Goal: Information Seeking & Learning: Answer question/provide support

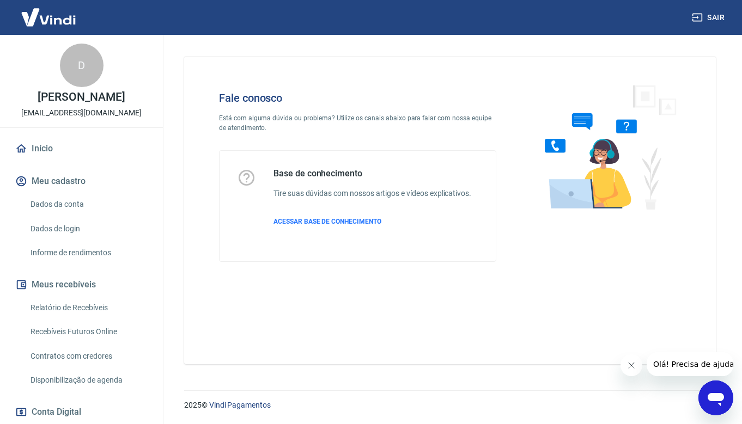
click at [712, 395] on icon "Abrir janela de mensagens" at bounding box center [715, 399] width 16 height 13
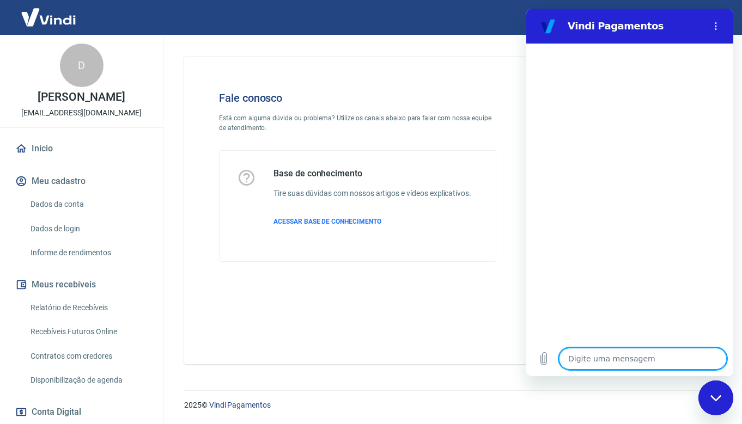
click at [627, 357] on textarea at bounding box center [643, 359] width 168 height 22
type textarea "B"
type textarea "x"
type textarea "Bo"
type textarea "x"
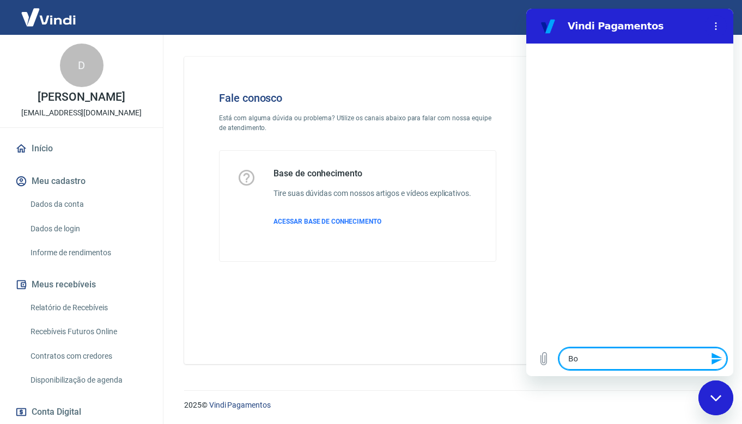
type textarea "Boa"
type textarea "x"
type textarea "Boa"
type textarea "x"
type textarea "Boa t"
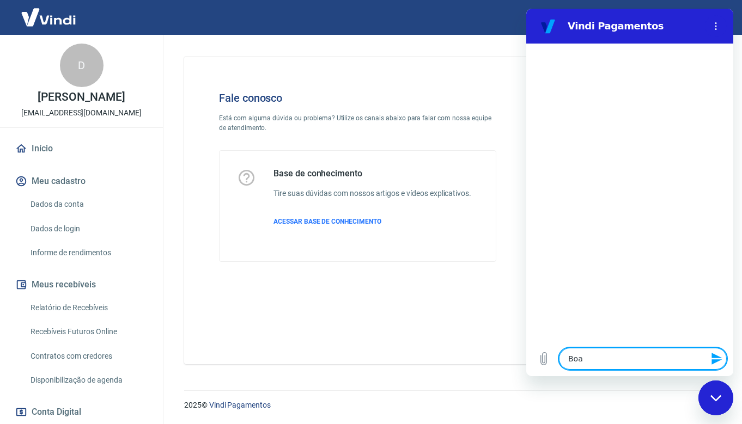
type textarea "x"
type textarea "Boa ta"
type textarea "x"
type textarea "Boa tar"
type textarea "x"
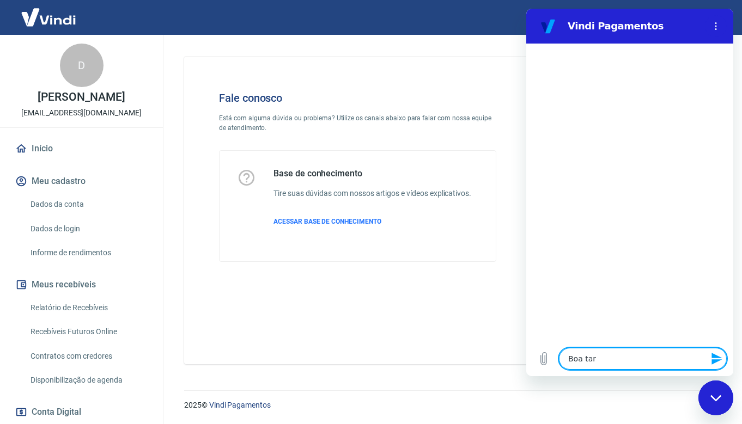
type textarea "Boa tard"
type textarea "x"
type textarea "Boa tarde"
type textarea "x"
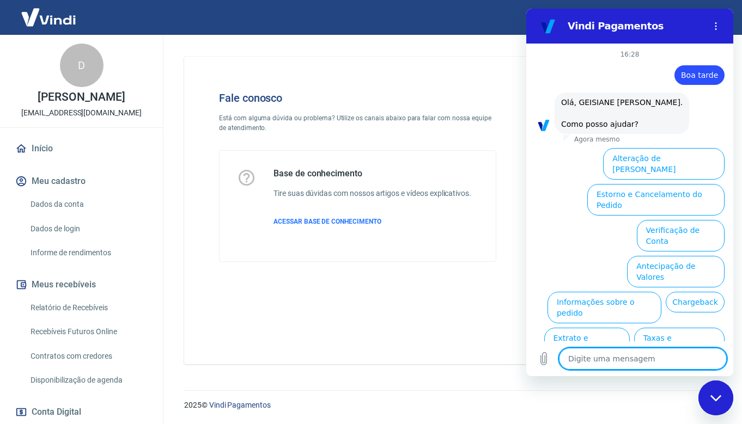
scroll to position [41, 0]
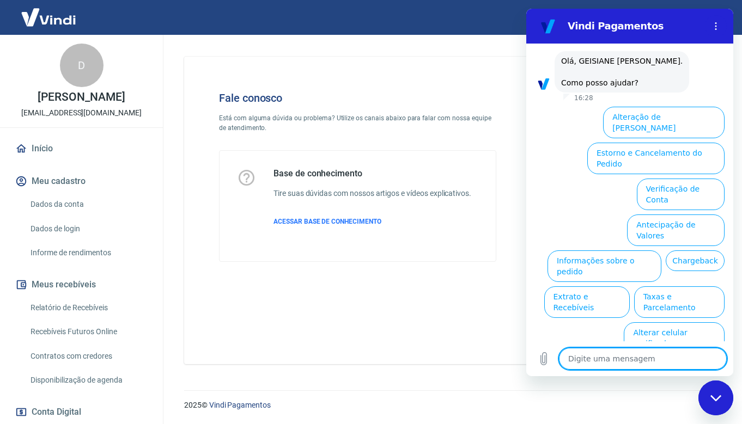
click at [634, 358] on textarea at bounding box center [643, 359] width 168 height 22
type textarea "B"
type textarea "x"
type textarea "Bo"
type textarea "x"
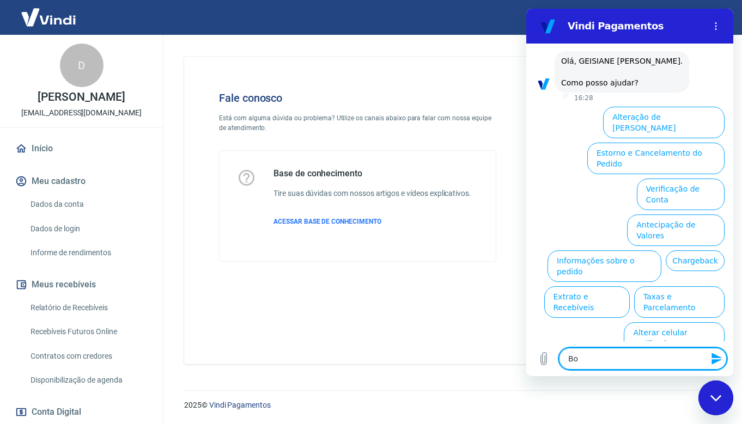
type textarea "Boa"
type textarea "x"
type textarea "Boa"
type textarea "x"
type textarea "Boa t"
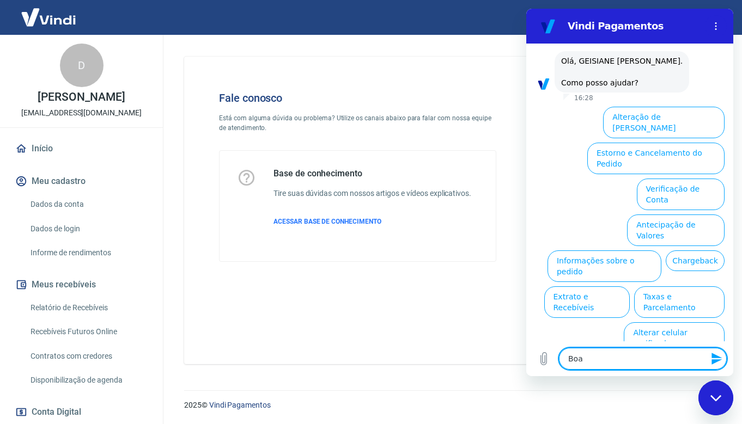
type textarea "x"
type textarea "Boa ta"
type textarea "x"
type textarea "Boa tar"
type textarea "x"
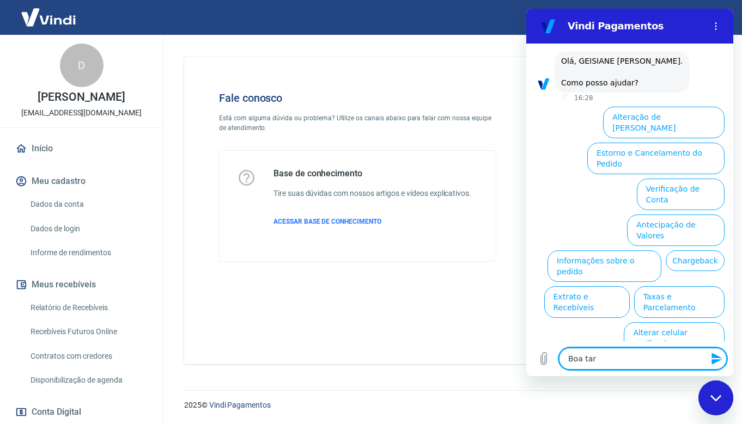
type textarea "Boa tare"
type textarea "x"
type textarea "Boa tar"
type textarea "x"
type textarea "Boa tard"
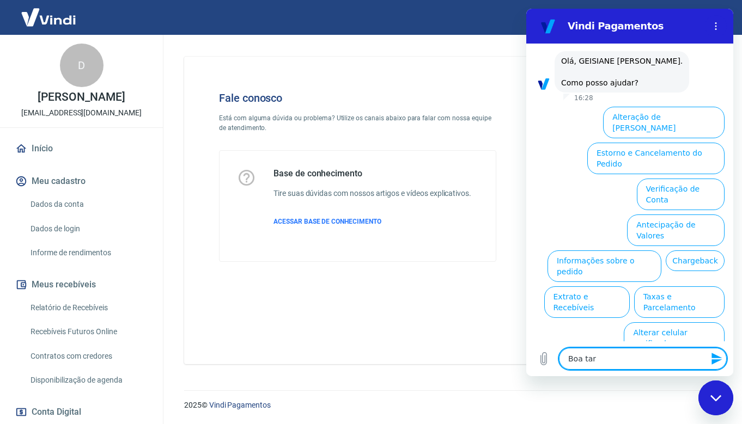
type textarea "x"
type textarea "Boa tarde"
type textarea "x"
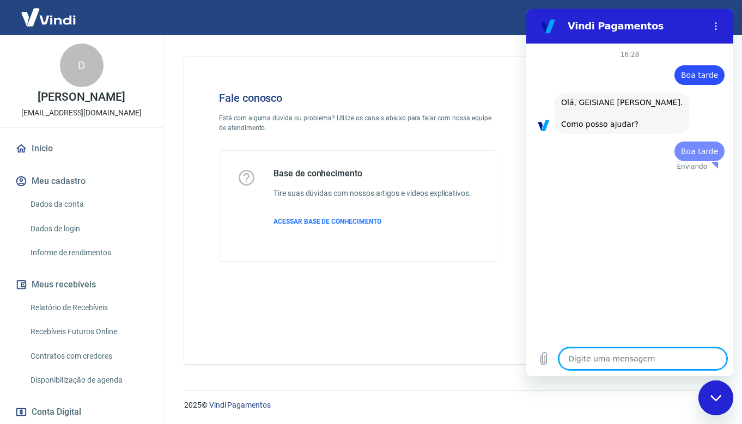
scroll to position [0, 0]
type textarea "x"
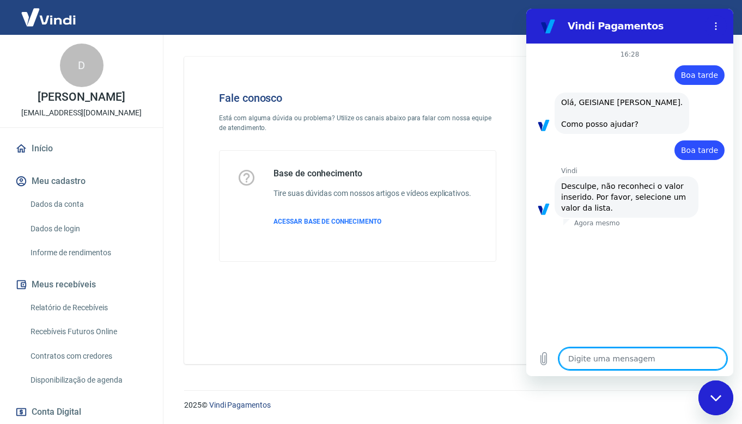
click at [609, 353] on textarea at bounding box center [643, 359] width 168 height 22
click at [601, 363] on textarea at bounding box center [643, 359] width 168 height 22
click at [606, 356] on textarea at bounding box center [643, 359] width 168 height 22
type textarea "A"
type textarea "x"
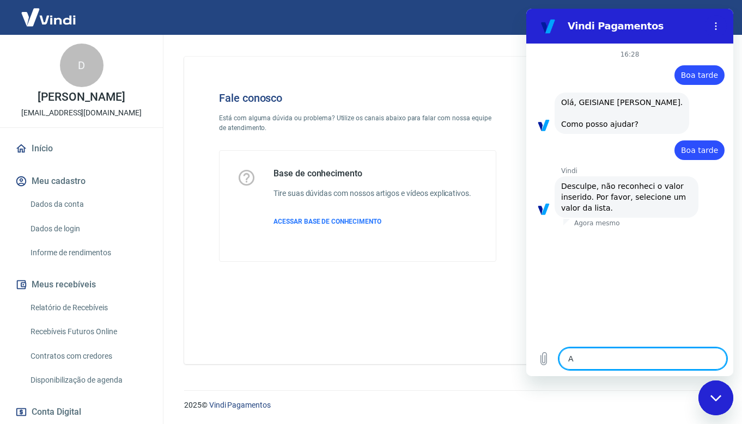
type textarea "AJ"
type textarea "x"
type textarea "AJU"
type textarea "x"
type textarea "AJUD"
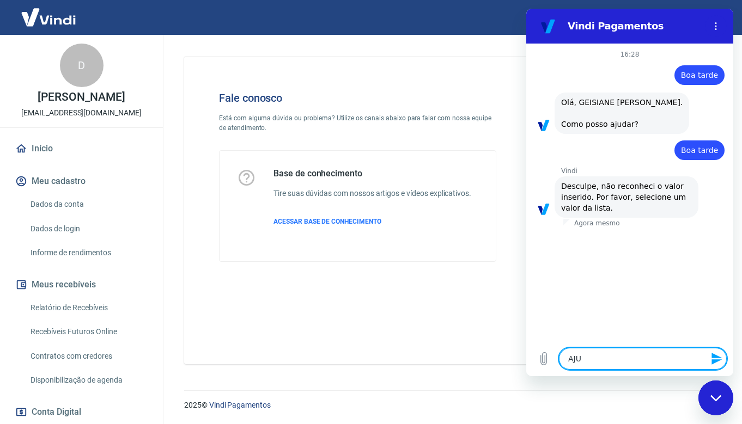
type textarea "x"
type textarea "AJUDA"
type textarea "x"
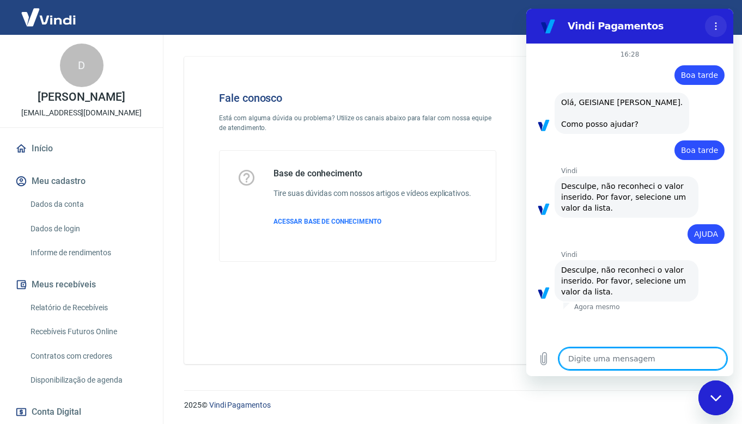
click at [711, 29] on icon "Menu de opções" at bounding box center [715, 26] width 9 height 9
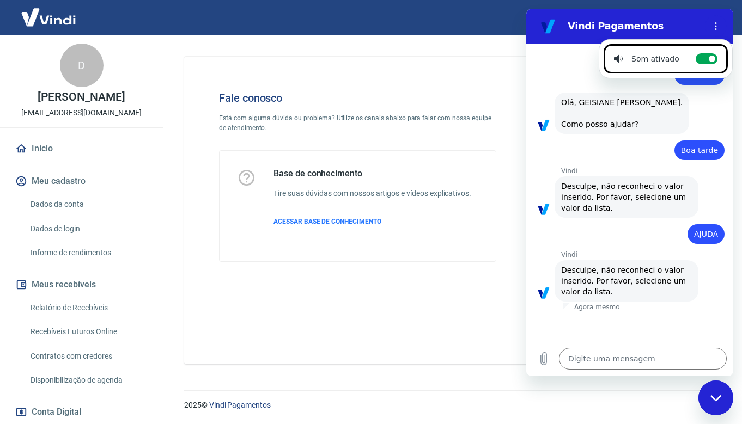
click at [716, 402] on div "Fechar janela de mensagens" at bounding box center [715, 398] width 33 height 33
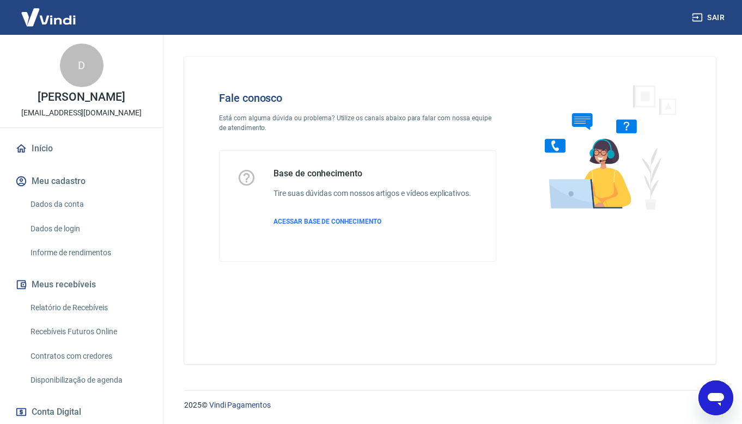
click at [714, 402] on icon "Abrir janela de mensagens" at bounding box center [716, 398] width 20 height 20
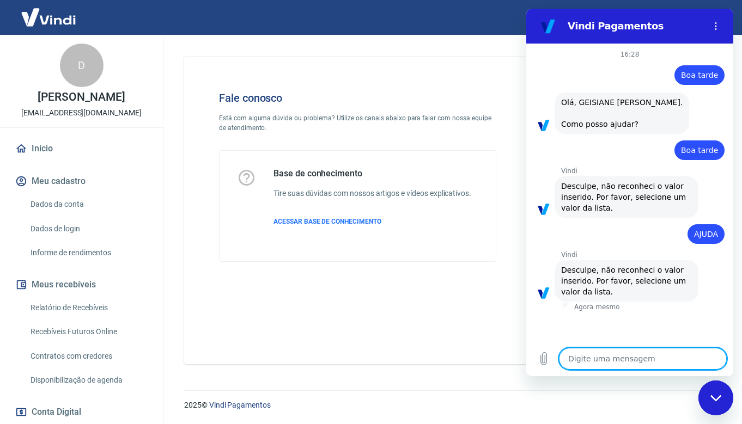
click at [714, 402] on div "Fechar janela de mensagens" at bounding box center [715, 398] width 33 height 33
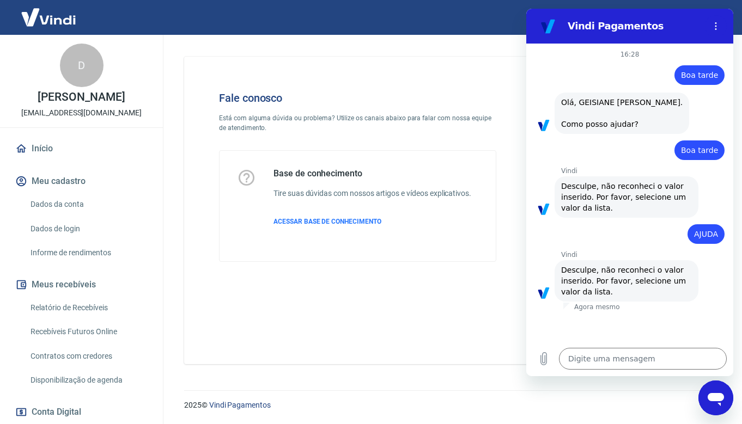
click at [714, 414] on div "Abrir janela de mensagens" at bounding box center [715, 430] width 33 height 33
type textarea "x"
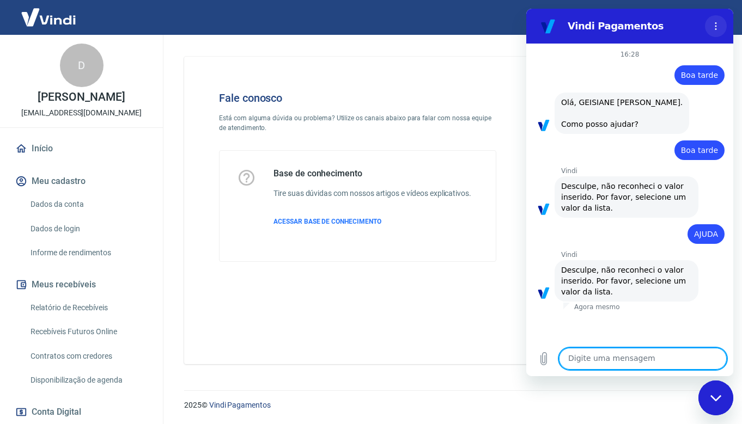
click at [707, 33] on button "Menu de opções" at bounding box center [716, 26] width 22 height 22
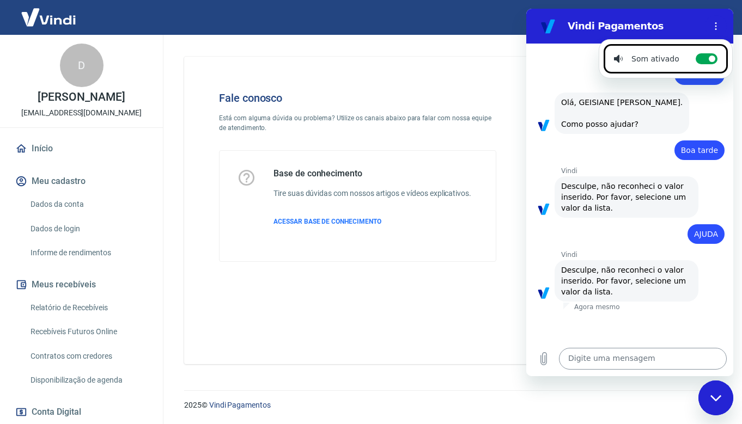
click at [609, 351] on textarea at bounding box center [643, 359] width 168 height 22
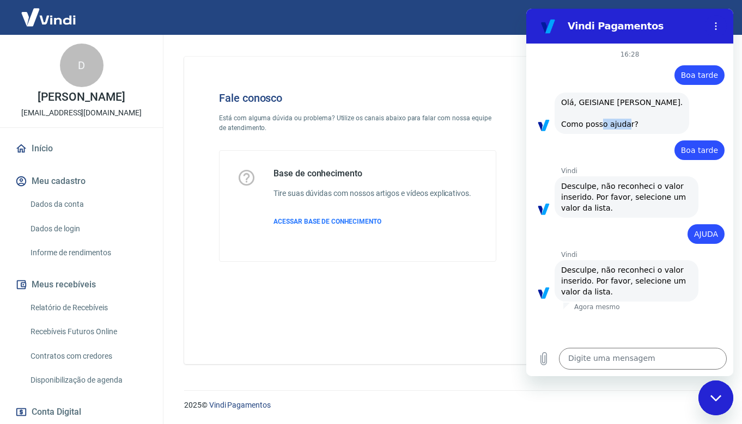
drag, startPoint x: 599, startPoint y: 134, endPoint x: 628, endPoint y: 135, distance: 28.3
click at [629, 130] on span "Olá, GEISIANE CORREIA TORIBIO FABBRIZI. Como posso ajudar?" at bounding box center [621, 113] width 121 height 33
click at [597, 130] on span "Olá, GEISIANE CORREIA TORIBIO FABBRIZI. Como posso ajudar?" at bounding box center [621, 113] width 121 height 33
click at [612, 130] on span "Olá, GEISIANE CORREIA TORIBIO FABBRIZI. Como posso ajudar?" at bounding box center [621, 113] width 121 height 33
click at [543, 357] on icon "Carregar arquivo" at bounding box center [543, 358] width 13 height 13
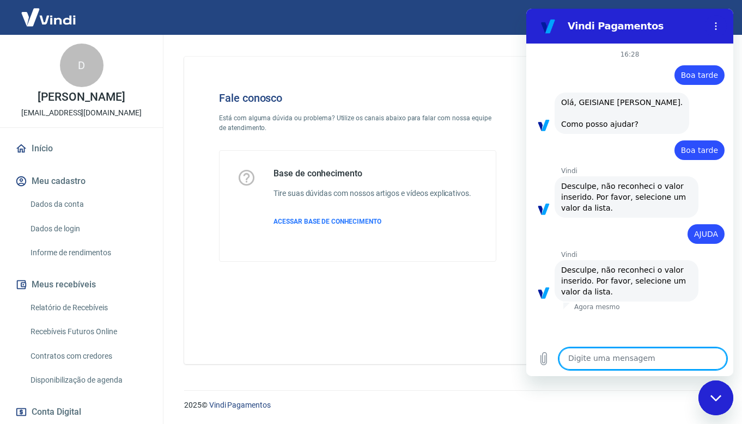
type textarea "2"
type textarea "x"
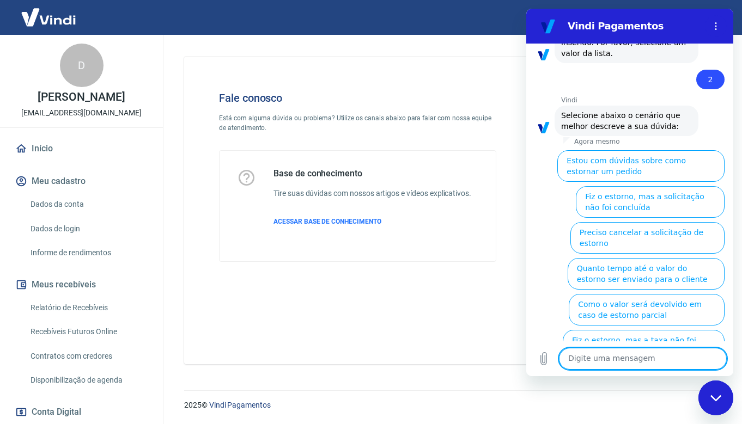
scroll to position [250, 0]
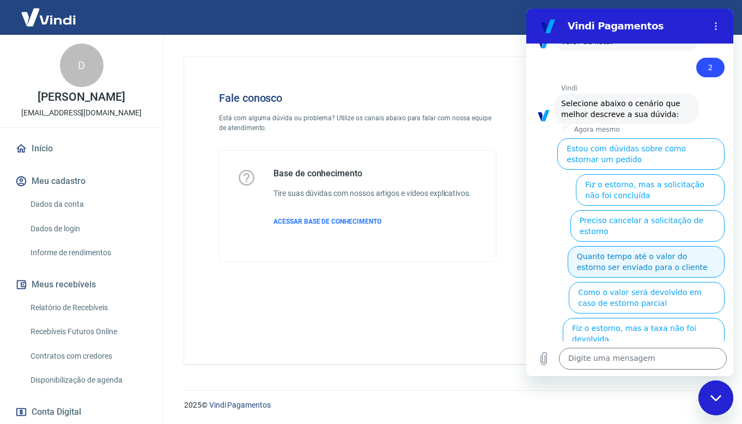
click at [685, 263] on button "Quanto tempo até o valor do estorno ser enviado para o cliente" at bounding box center [645, 262] width 157 height 32
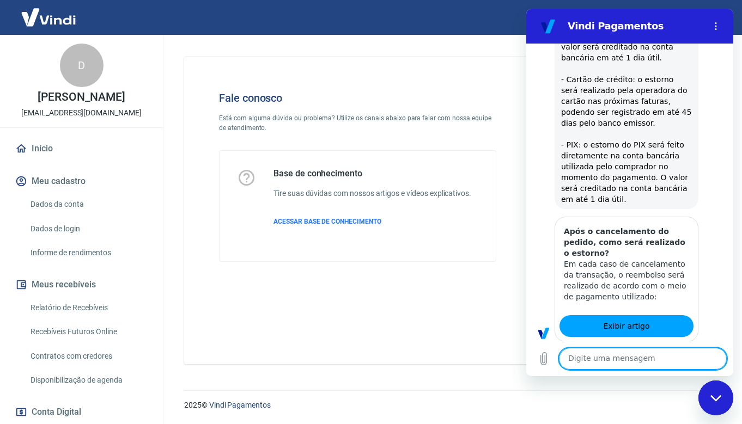
type textarea "x"
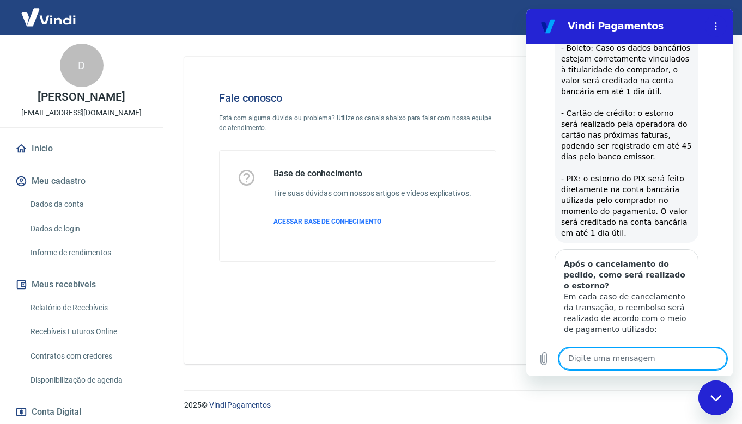
scroll to position [499, 0]
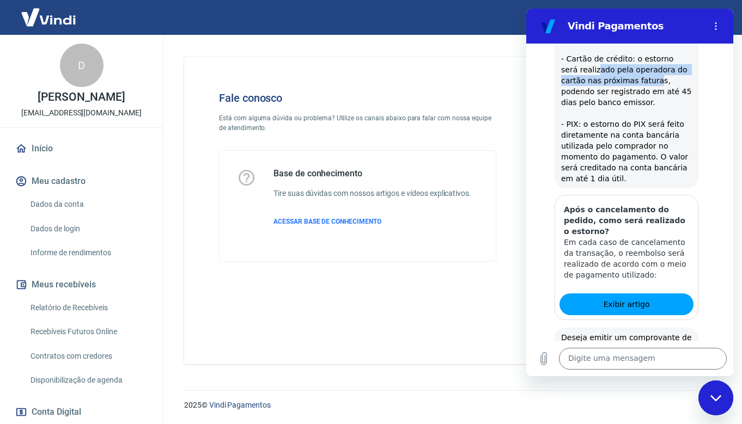
drag, startPoint x: 583, startPoint y: 82, endPoint x: 627, endPoint y: 89, distance: 44.7
click at [627, 89] on span "Em cada caso de estorno da transação, o reembolso será realizado de acordo com …" at bounding box center [626, 59] width 131 height 250
click at [686, 124] on div "Vindi diz: Em cada caso de estorno da transação, o reembolso será realizado de …" at bounding box center [626, 58] width 144 height 259
click at [657, 99] on span "Em cada caso de estorno da transação, o reembolso será realizado de acordo com …" at bounding box center [626, 59] width 131 height 250
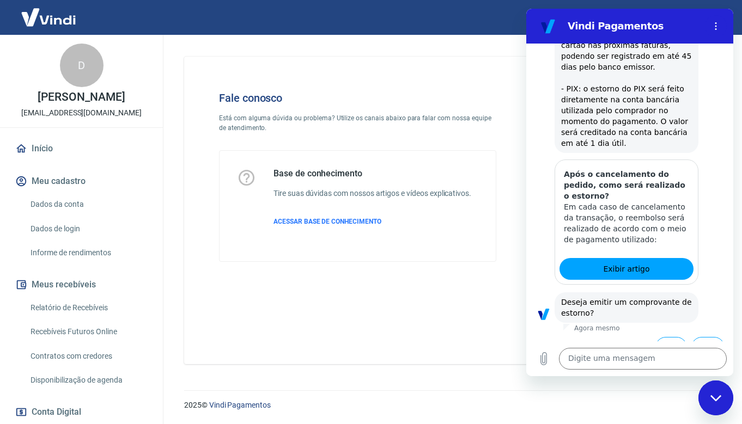
scroll to position [553, 0]
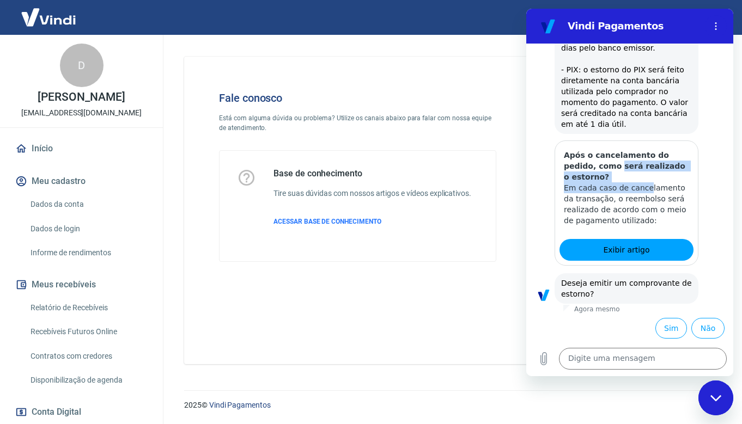
drag, startPoint x: 598, startPoint y: 174, endPoint x: 639, endPoint y: 187, distance: 42.9
click at [639, 187] on div "Após o cancelamento do pedido, como será realizado o estorno? Em cada caso de c…" at bounding box center [626, 188] width 143 height 94
click at [628, 213] on p "Em cada caso de cancelamento da transação, o reembolso será realizado de acordo…" at bounding box center [626, 204] width 125 height 44
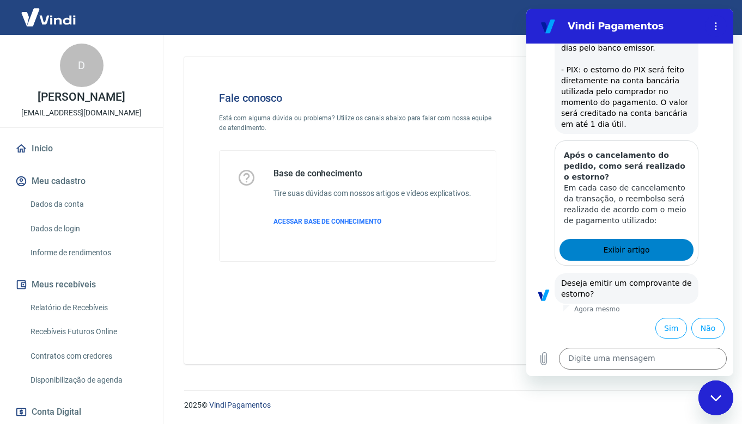
click at [624, 254] on span "Exibir artigo" at bounding box center [626, 249] width 46 height 13
